Goal: Information Seeking & Learning: Learn about a topic

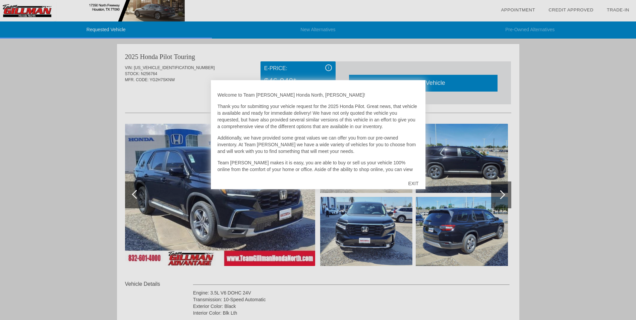
click at [416, 184] on div "EXIT" at bounding box center [413, 183] width 24 height 20
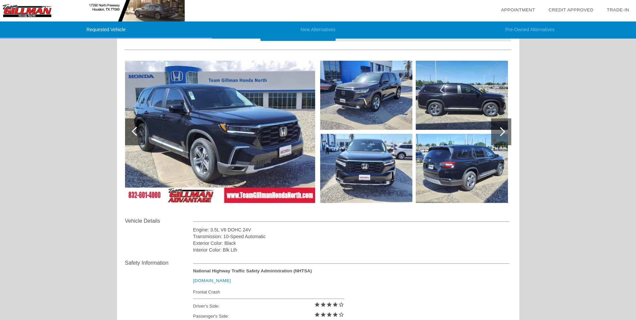
scroll to position [34, 0]
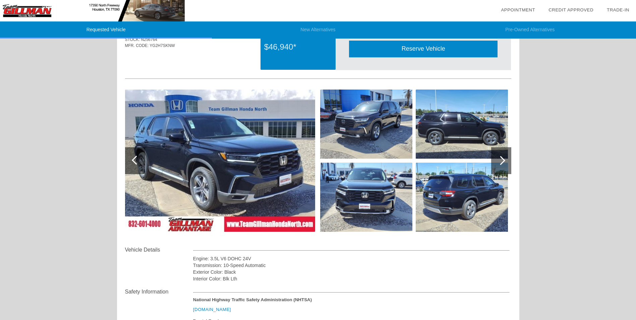
drag, startPoint x: 246, startPoint y: 147, endPoint x: 250, endPoint y: 153, distance: 7.7
click at [245, 147] on img at bounding box center [220, 160] width 190 height 142
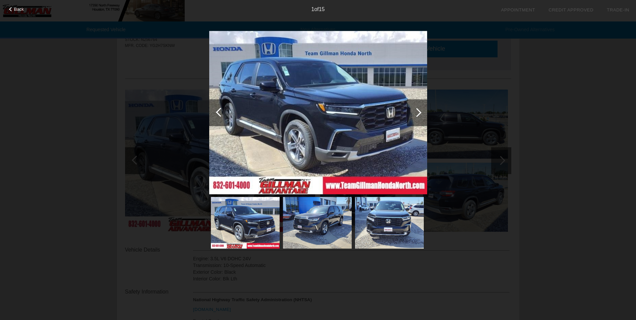
click at [418, 110] on div at bounding box center [416, 112] width 9 height 9
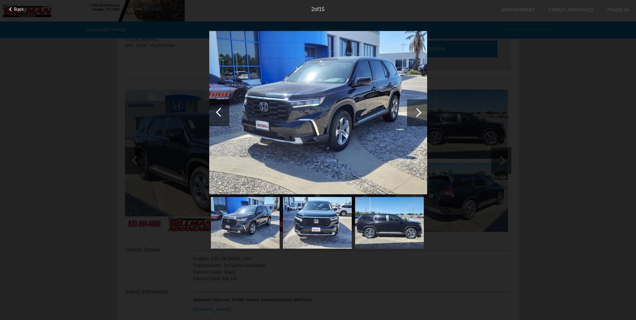
click at [418, 110] on div at bounding box center [416, 112] width 9 height 9
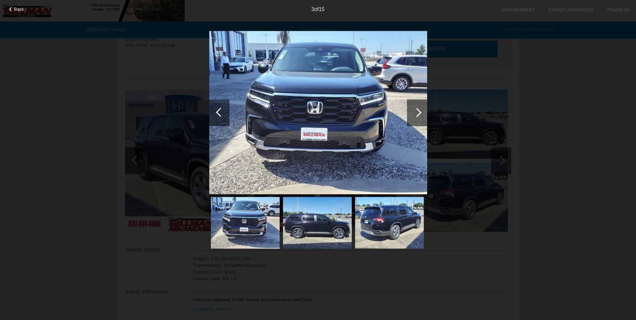
click at [418, 110] on div at bounding box center [416, 112] width 9 height 9
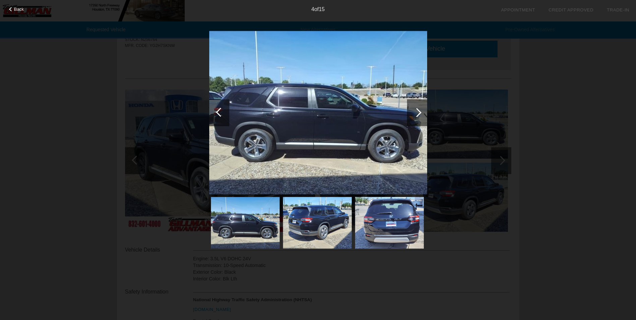
click at [418, 110] on div at bounding box center [416, 112] width 9 height 9
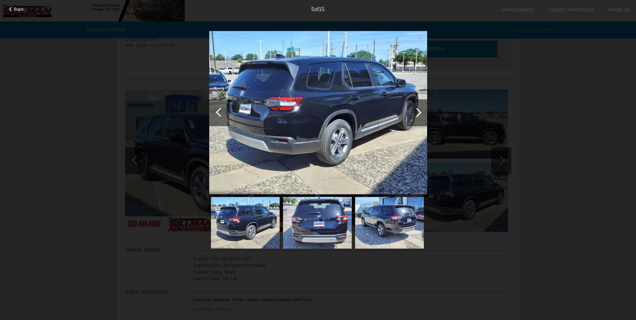
click at [418, 110] on div at bounding box center [416, 112] width 9 height 9
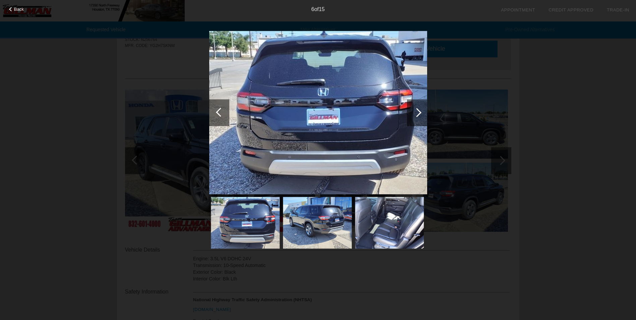
click at [418, 110] on div at bounding box center [416, 112] width 9 height 9
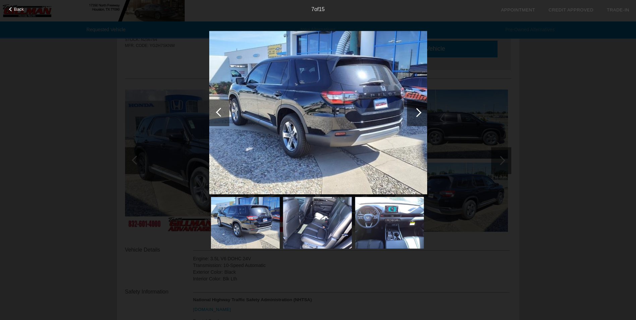
click at [418, 110] on div at bounding box center [416, 112] width 9 height 9
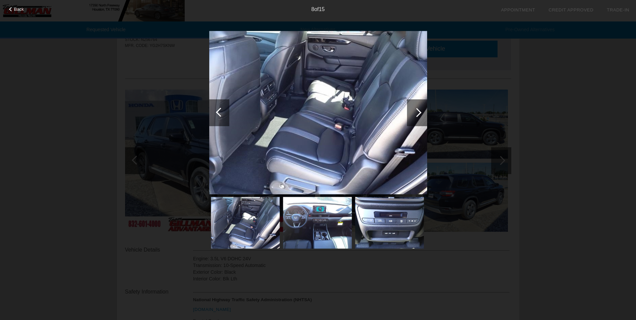
click at [418, 110] on div at bounding box center [416, 112] width 9 height 9
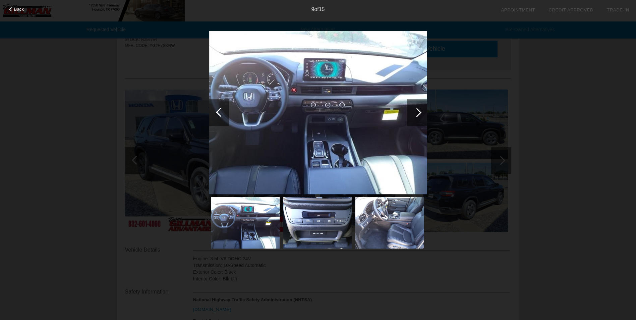
click at [418, 110] on div at bounding box center [416, 112] width 9 height 9
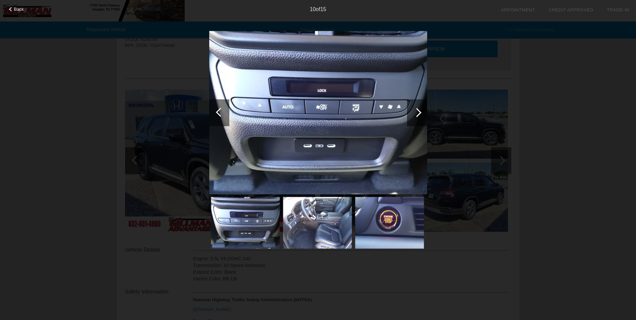
click at [418, 110] on div at bounding box center [416, 112] width 9 height 9
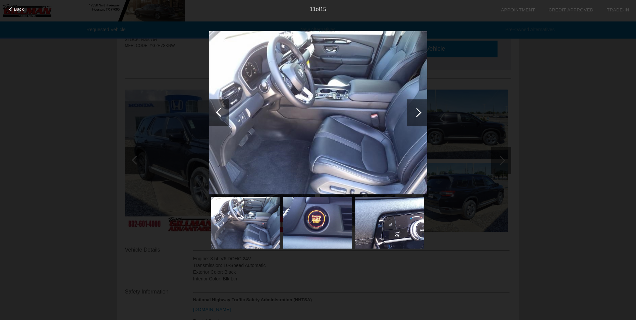
click at [418, 110] on div at bounding box center [416, 112] width 9 height 9
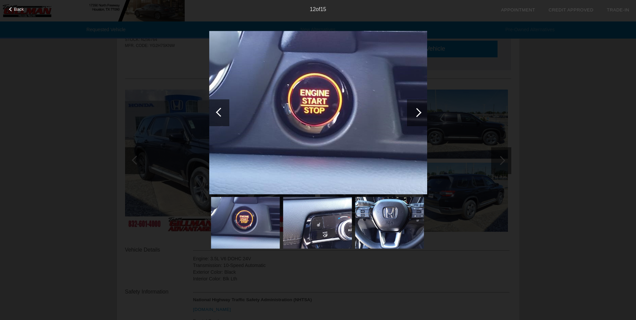
click at [418, 110] on div at bounding box center [416, 112] width 9 height 9
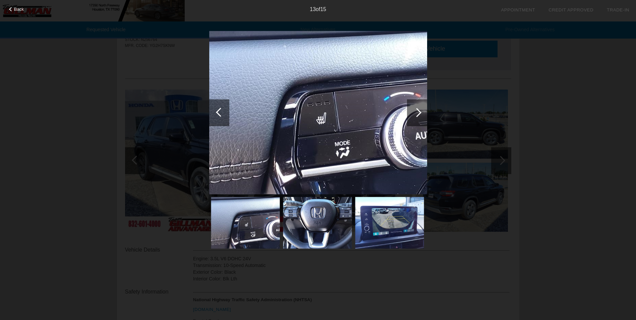
click at [418, 110] on div at bounding box center [416, 112] width 9 height 9
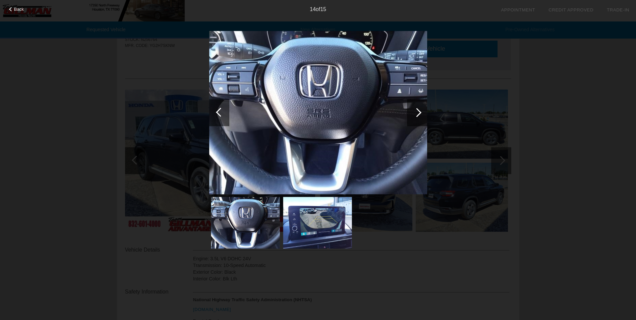
click at [418, 109] on div at bounding box center [416, 112] width 9 height 9
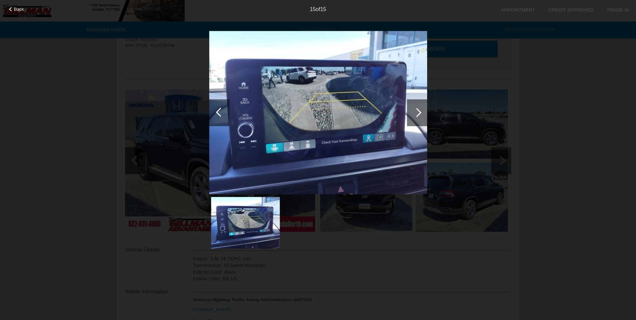
click at [418, 109] on div at bounding box center [416, 112] width 9 height 9
click at [16, 8] on span "Back" at bounding box center [19, 9] width 10 height 5
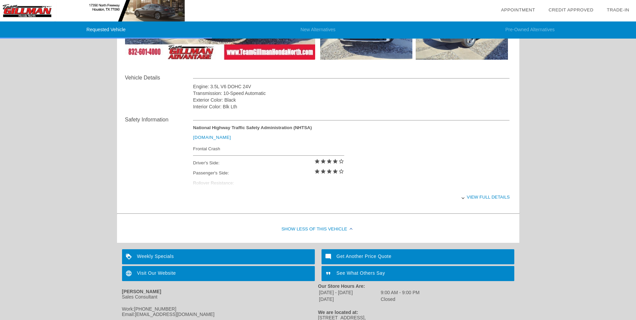
scroll to position [235, 0]
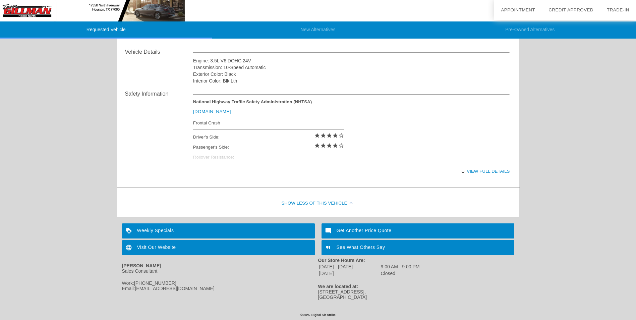
click at [492, 169] on div "View full details" at bounding box center [351, 171] width 317 height 16
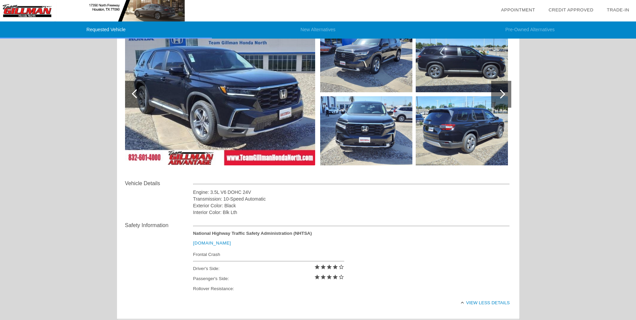
scroll to position [0, 0]
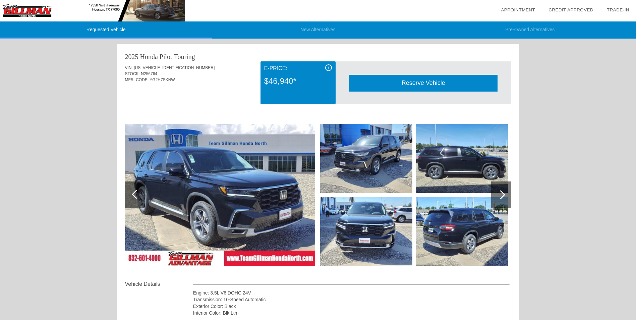
click at [444, 235] on img at bounding box center [462, 231] width 92 height 69
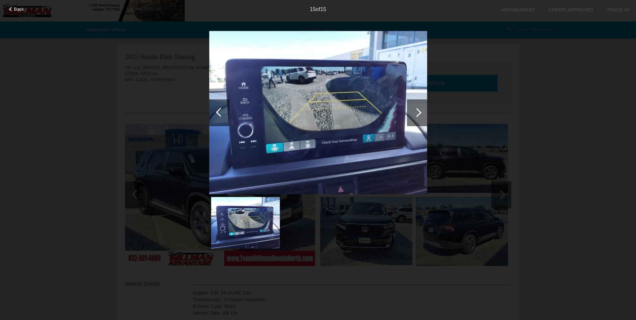
click at [222, 112] on div at bounding box center [220, 112] width 9 height 9
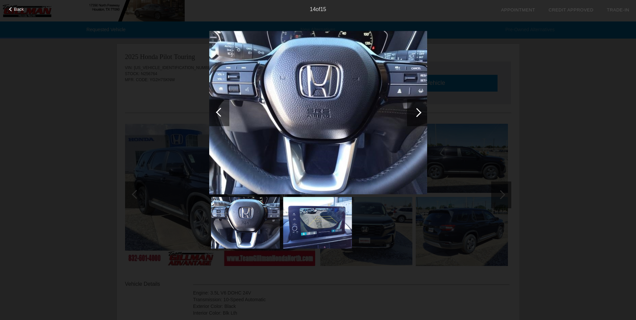
click at [421, 112] on div at bounding box center [416, 112] width 9 height 9
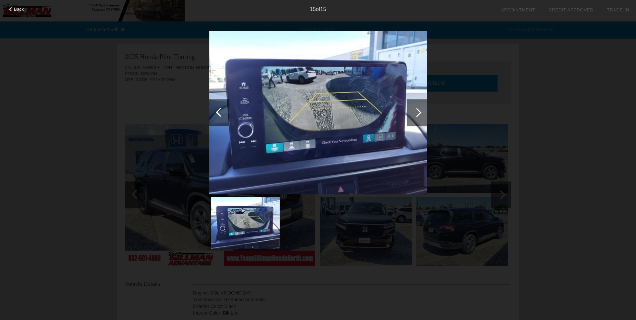
click at [421, 112] on div at bounding box center [416, 112] width 9 height 9
click at [218, 111] on div at bounding box center [220, 112] width 9 height 9
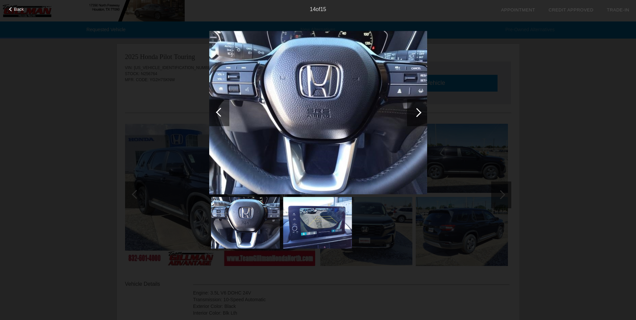
click at [218, 111] on div at bounding box center [220, 112] width 9 height 9
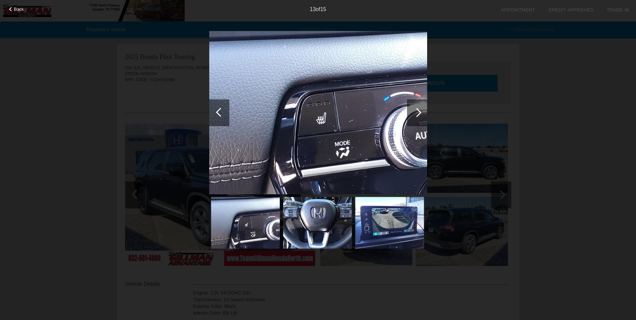
click at [218, 111] on div at bounding box center [220, 112] width 9 height 9
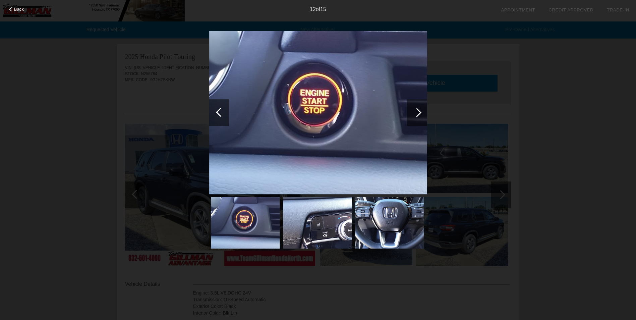
click at [218, 111] on div at bounding box center [220, 112] width 9 height 9
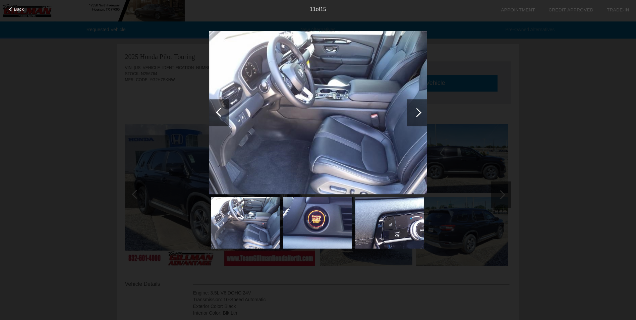
click at [218, 111] on div at bounding box center [220, 112] width 9 height 9
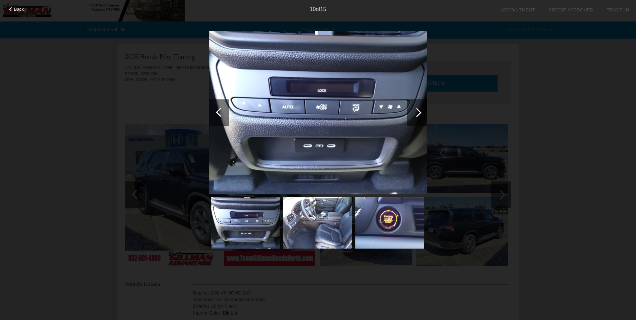
click at [218, 109] on div at bounding box center [220, 112] width 9 height 9
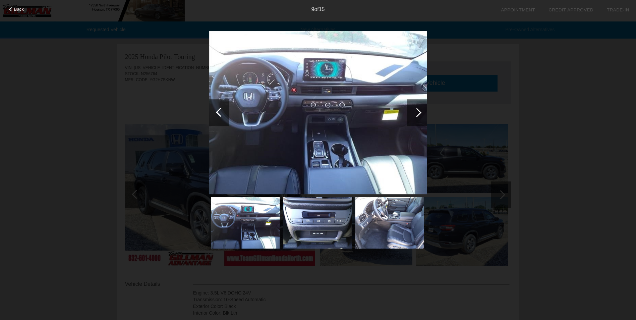
click at [218, 109] on div at bounding box center [220, 112] width 9 height 9
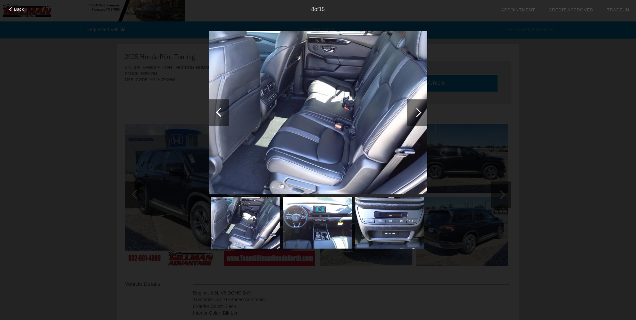
click at [218, 109] on div at bounding box center [220, 112] width 9 height 9
